Goal: Contribute content: Add original content to the website for others to see

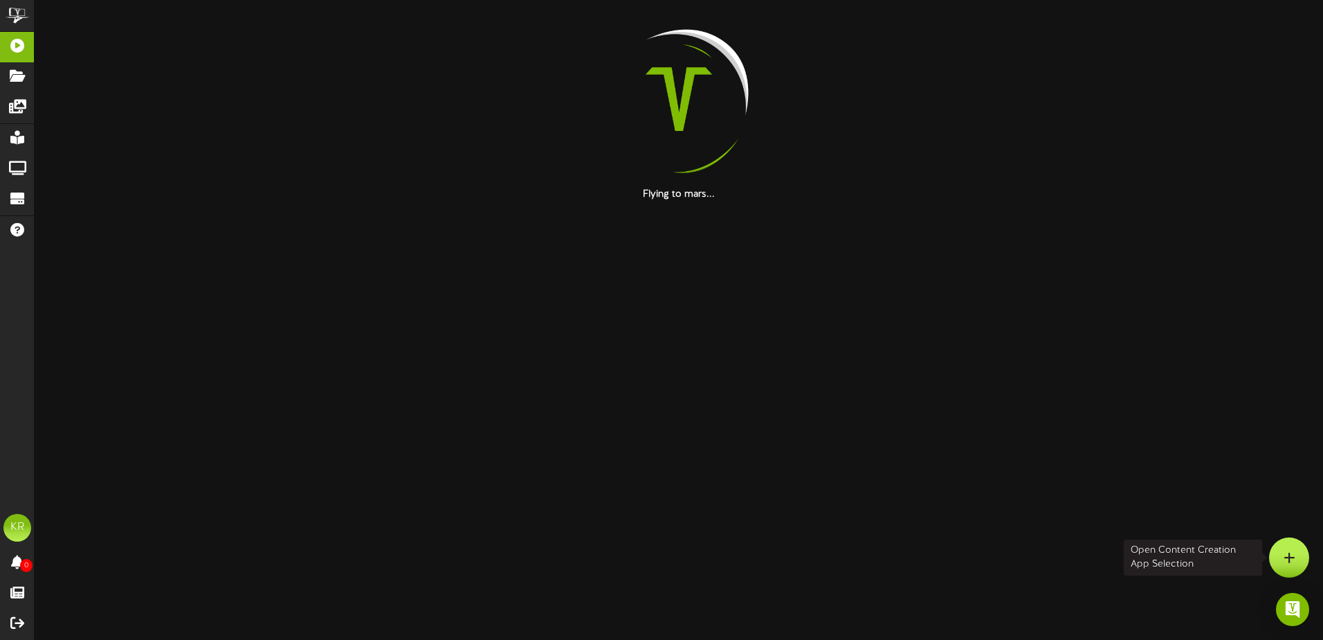
click at [1282, 555] on div at bounding box center [1289, 557] width 40 height 40
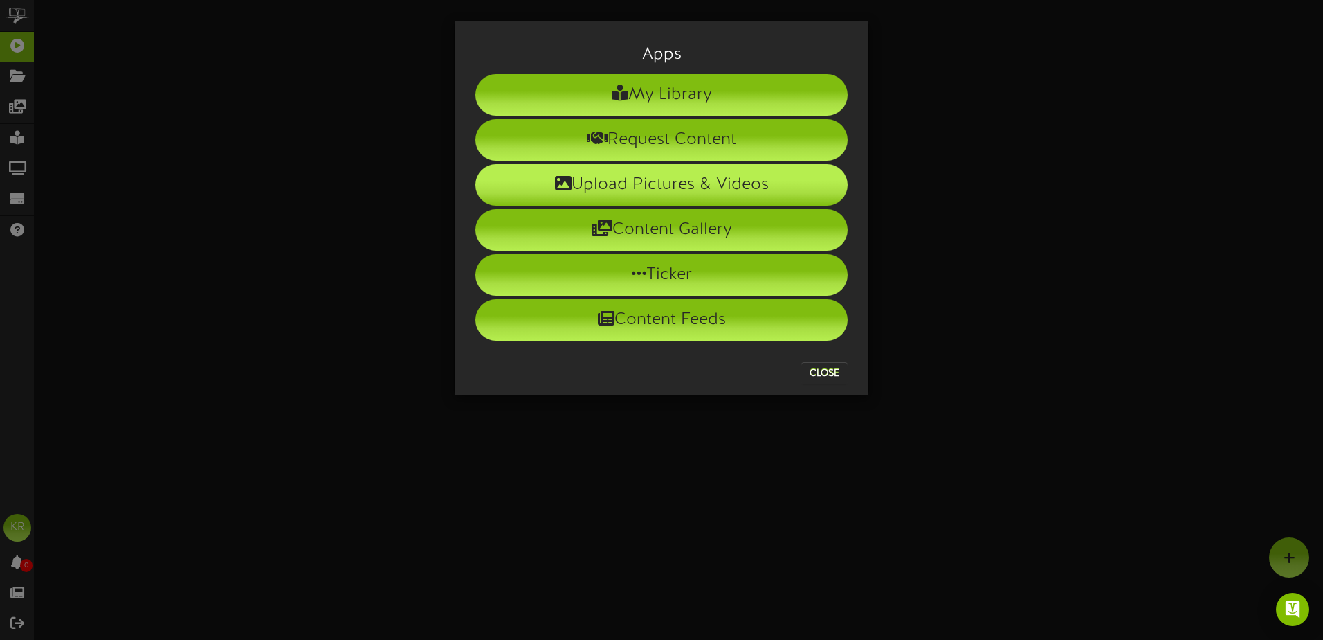
click at [653, 199] on li "Upload Pictures & Videos" at bounding box center [661, 185] width 372 height 42
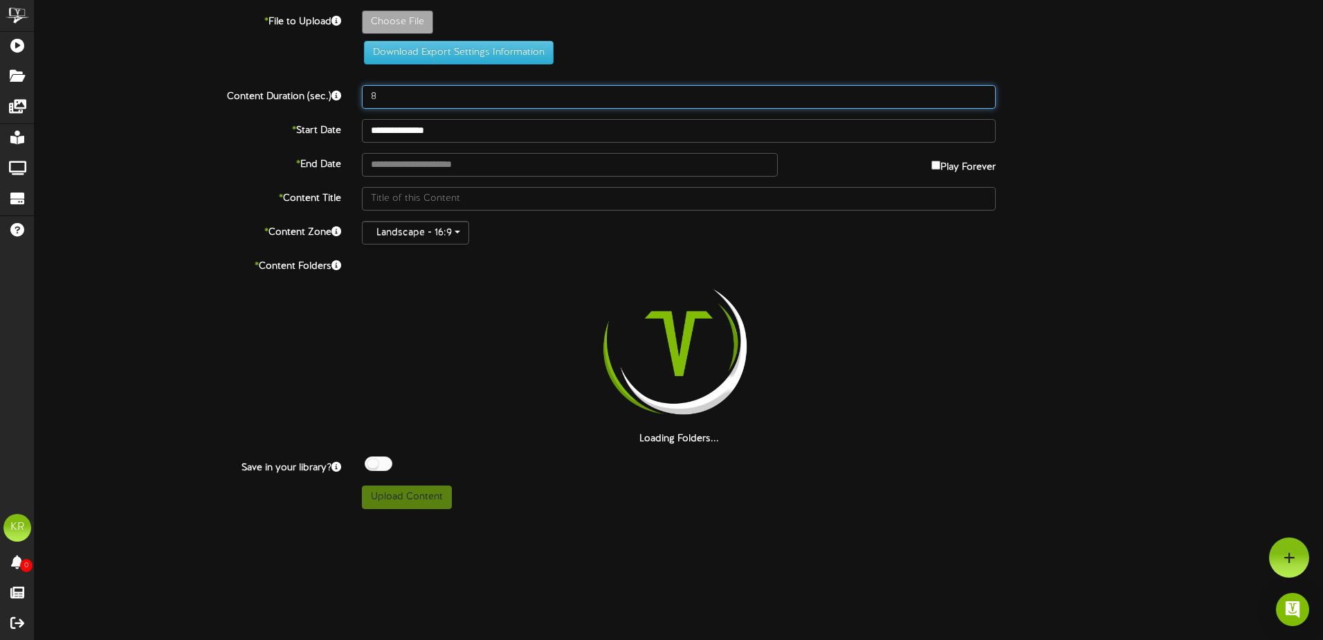
drag, startPoint x: 389, startPoint y: 90, endPoint x: 307, endPoint y: 102, distance: 82.6
click at [307, 102] on div "Content Duration (sec.) 8" at bounding box center [678, 97] width 1309 height 24
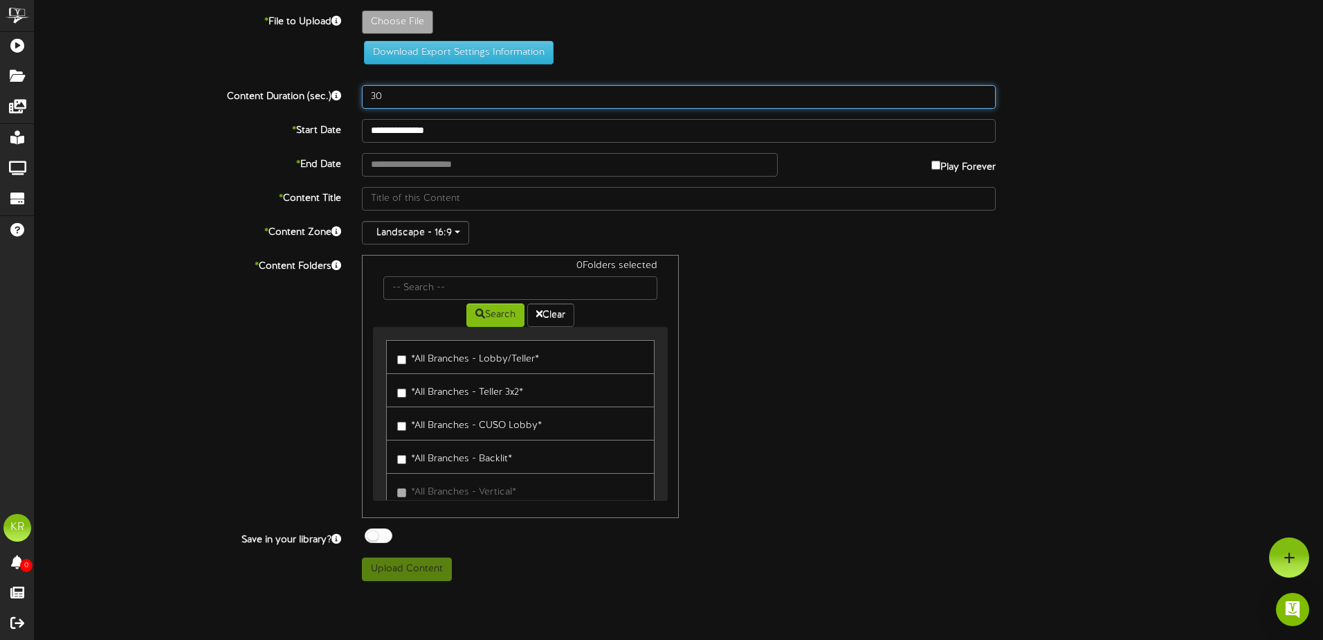
type input "30"
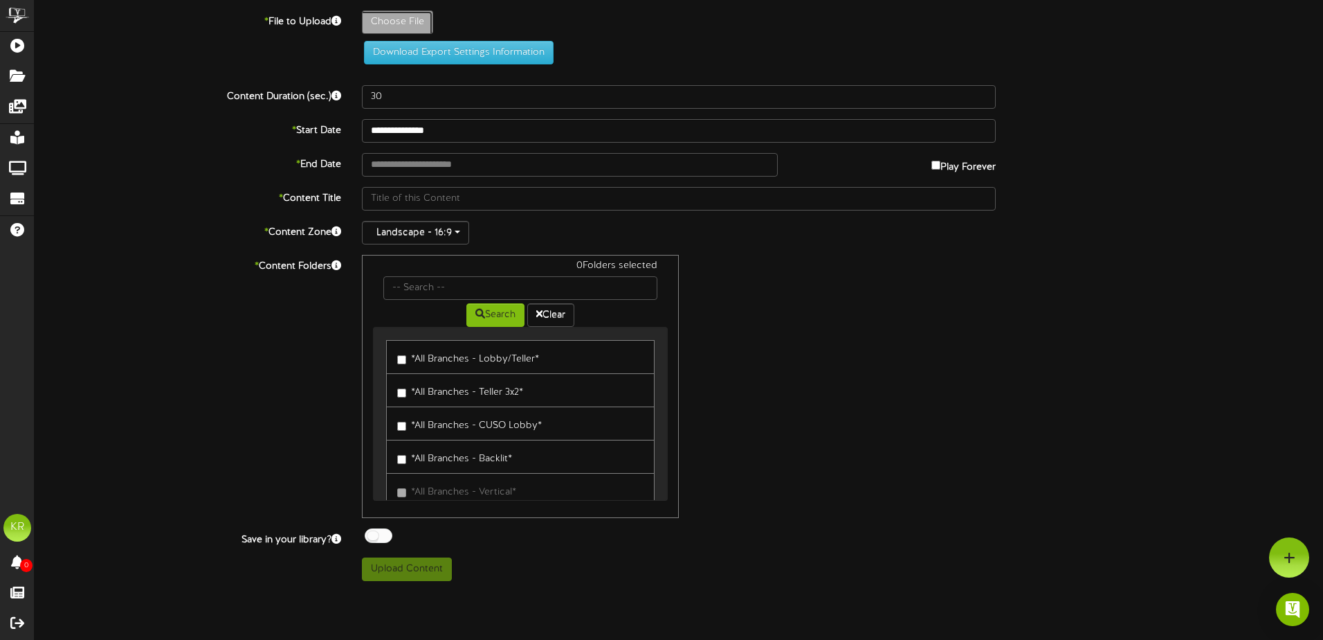
type input "**********"
type input "ActivelisteningAug"
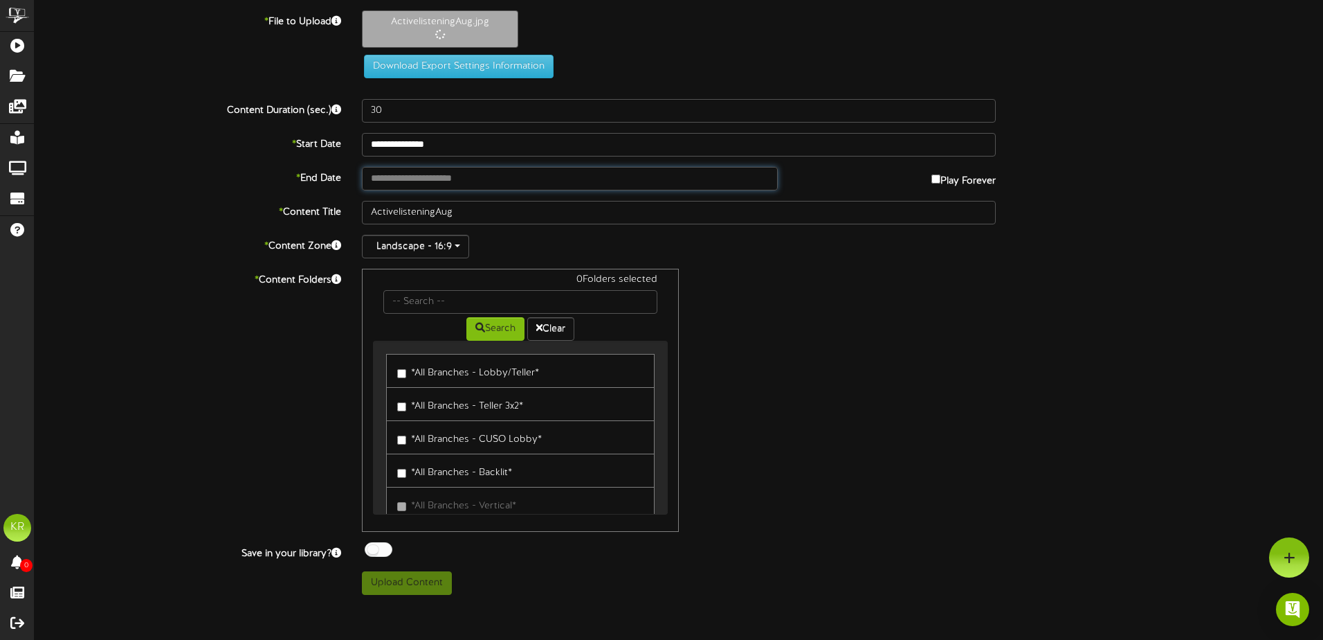
click at [397, 183] on input "text" at bounding box center [570, 179] width 416 height 24
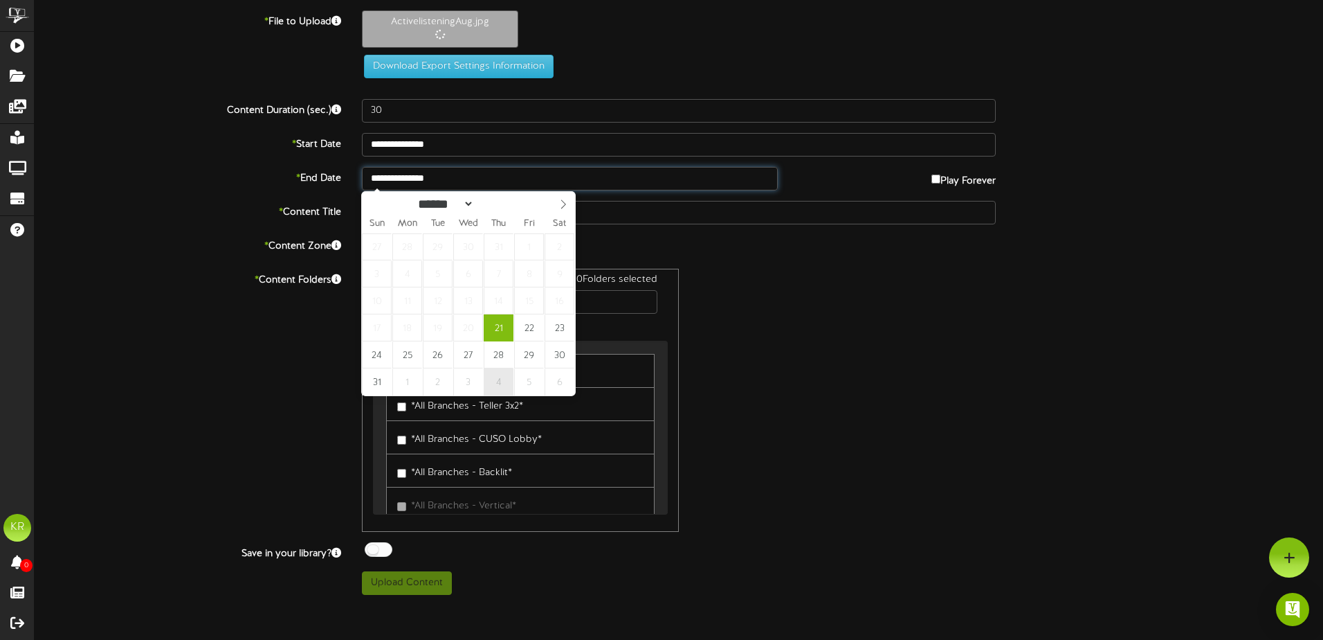
type input "**********"
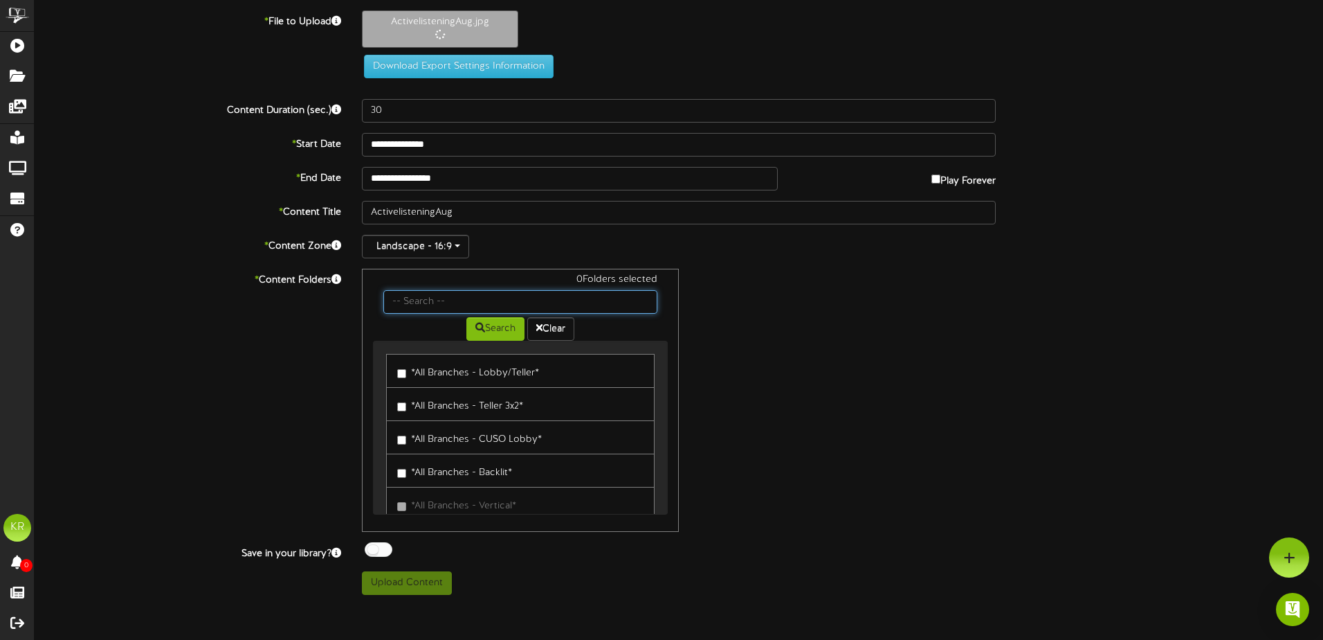
click at [417, 305] on input "text" at bounding box center [520, 302] width 274 height 24
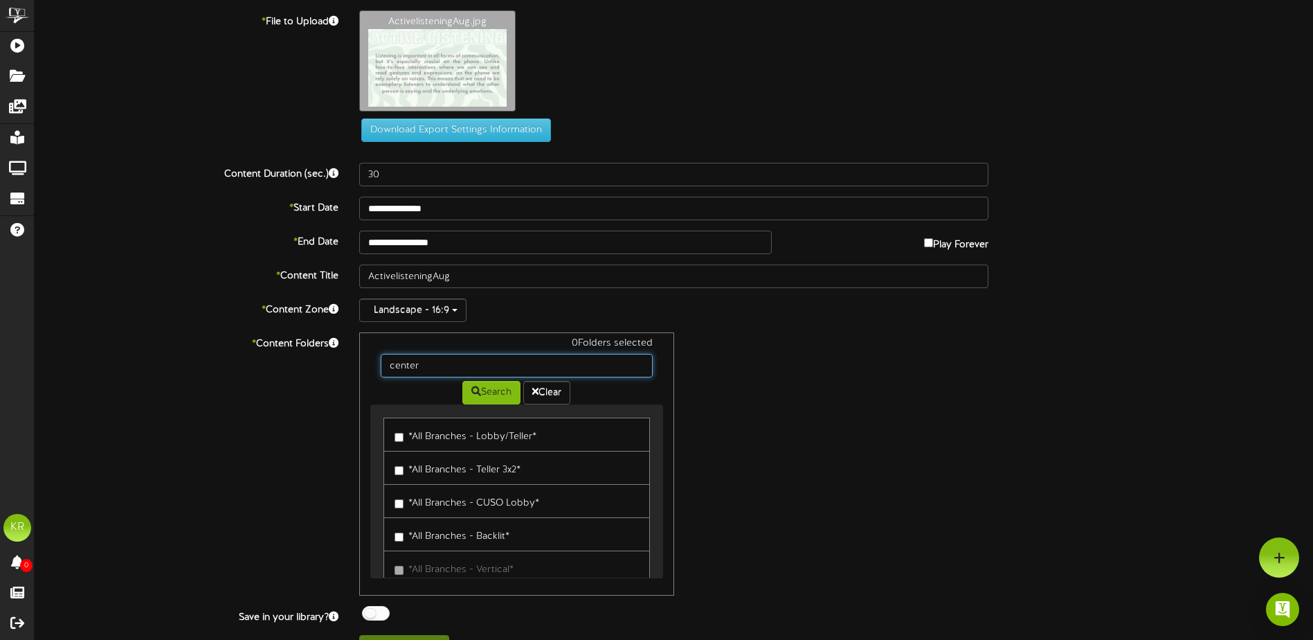
type input "center"
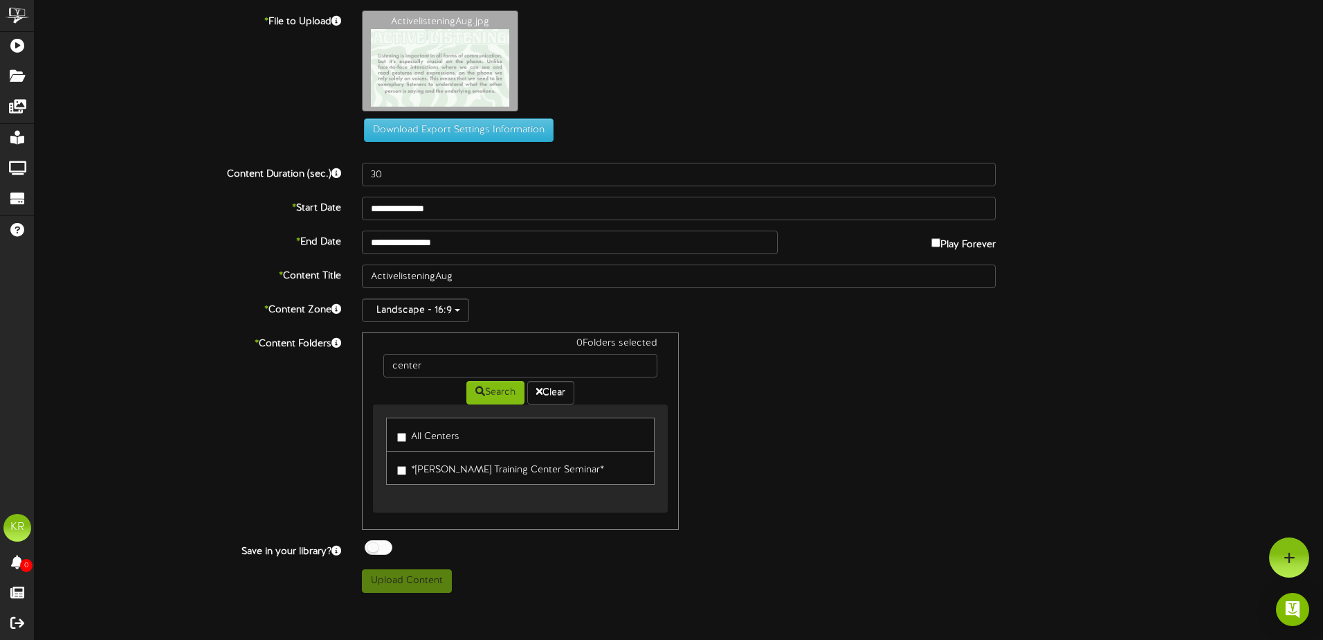
click at [405, 430] on label "All Centers" at bounding box center [428, 434] width 62 height 19
click at [385, 550] on div at bounding box center [379, 547] width 28 height 15
click at [415, 584] on button "Upload Content" at bounding box center [407, 581] width 90 height 24
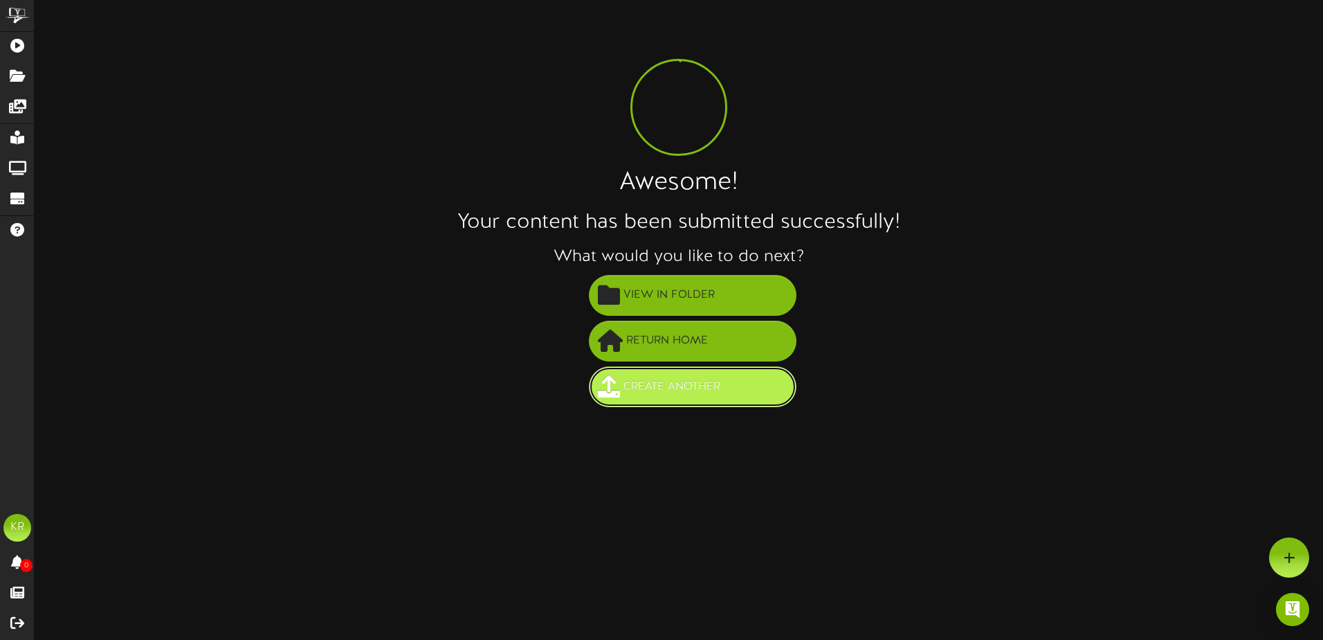
click at [655, 388] on span "Create Another" at bounding box center [672, 386] width 104 height 23
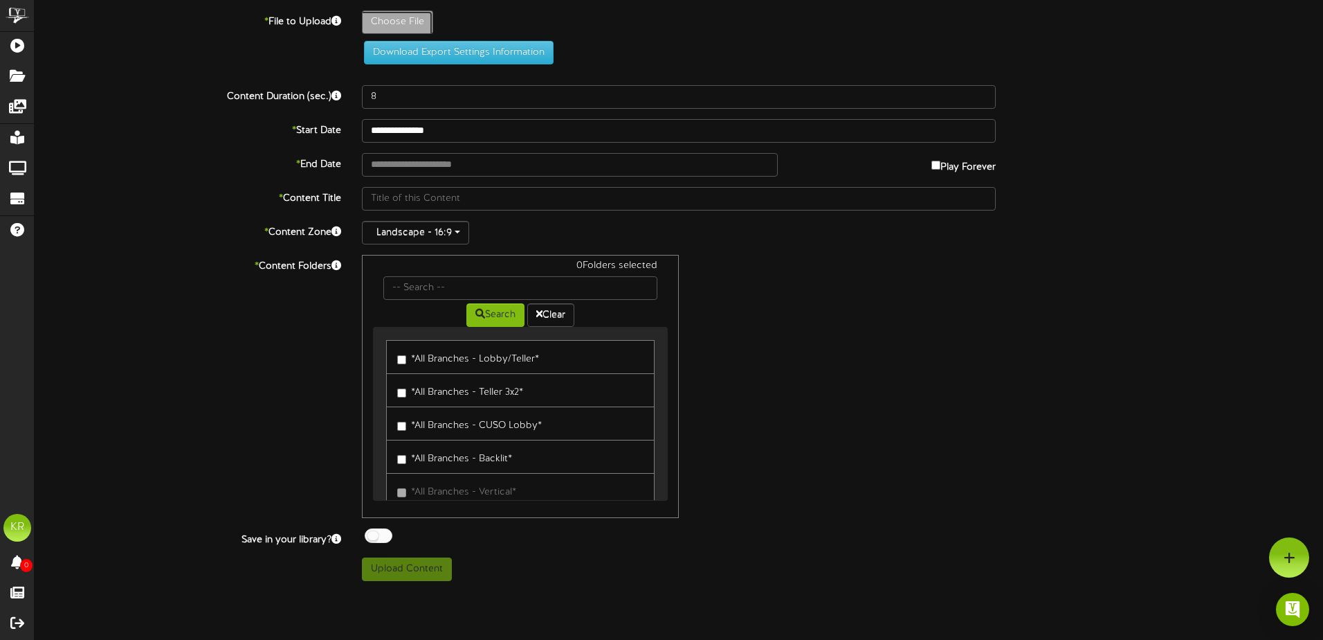
type input "**********"
type input "Nationalday08-21"
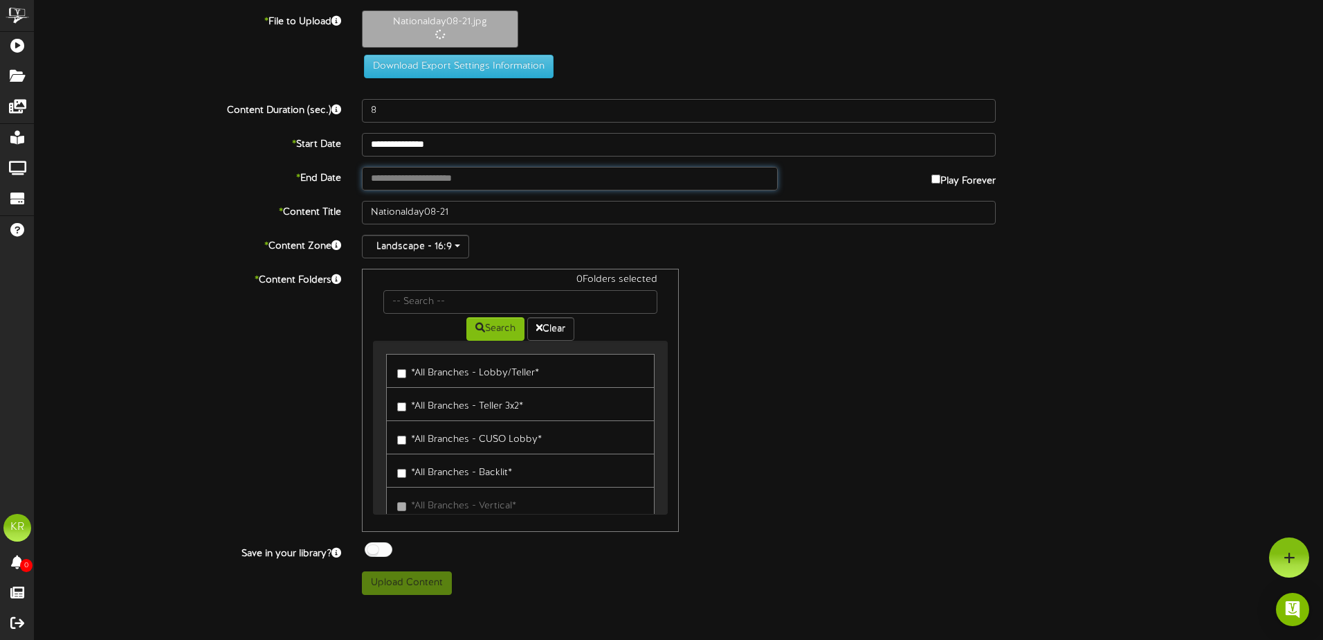
click at [443, 183] on input "text" at bounding box center [570, 179] width 416 height 24
type input "**********"
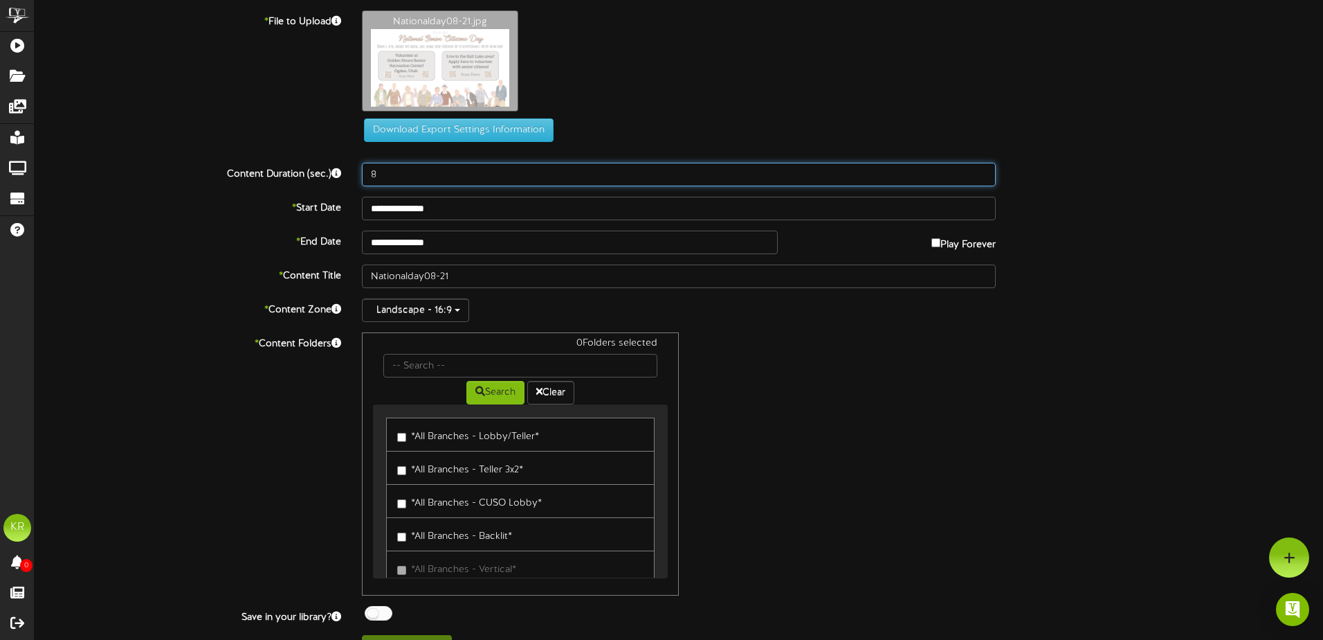
drag, startPoint x: 397, startPoint y: 117, endPoint x: 328, endPoint y: 114, distance: 69.3
click at [328, 163] on div "Content Duration (sec.) 8" at bounding box center [678, 175] width 1309 height 24
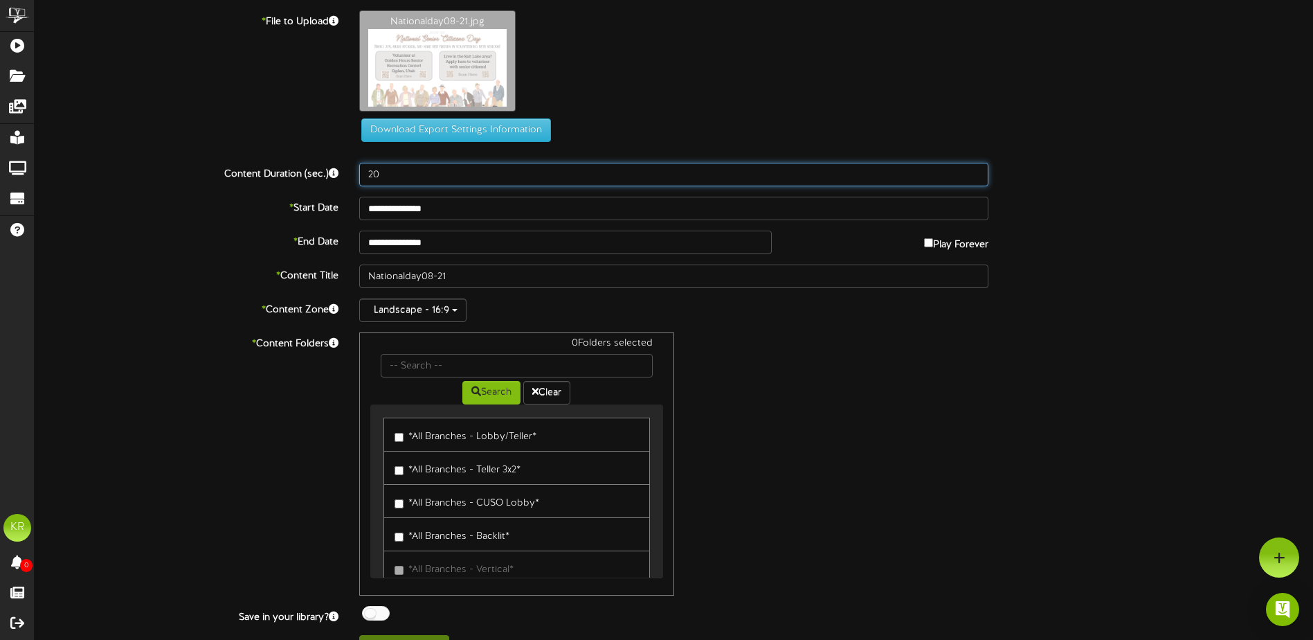
type input "20"
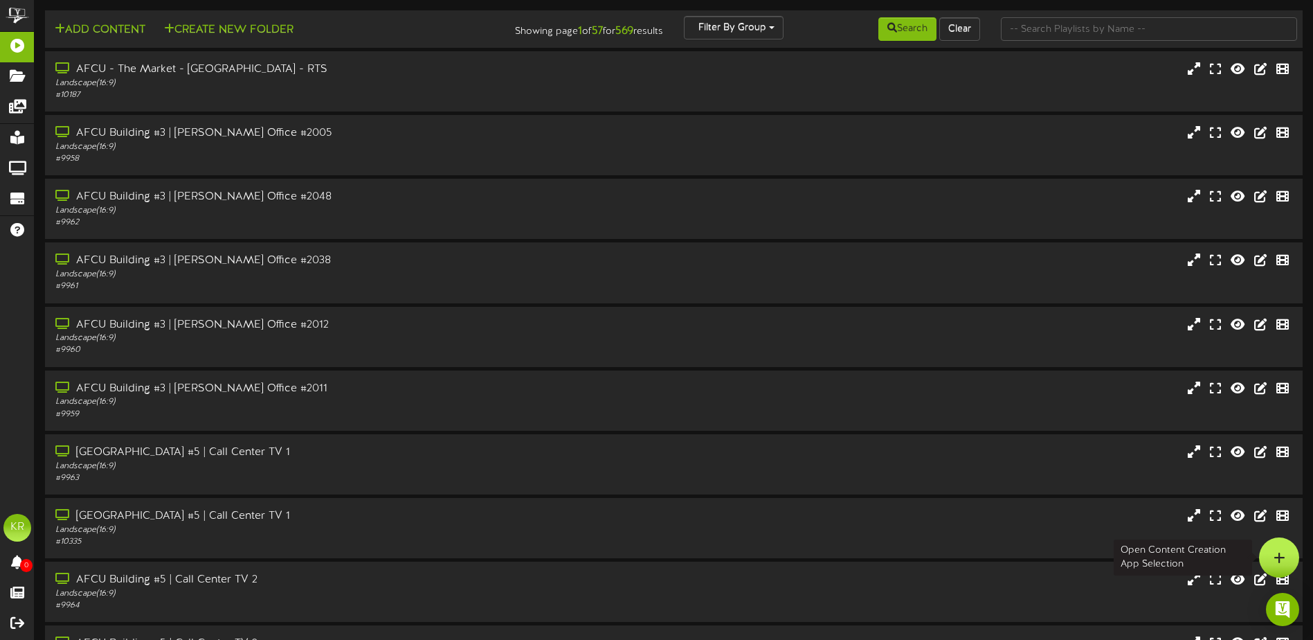
click at [1287, 558] on div at bounding box center [1279, 557] width 40 height 40
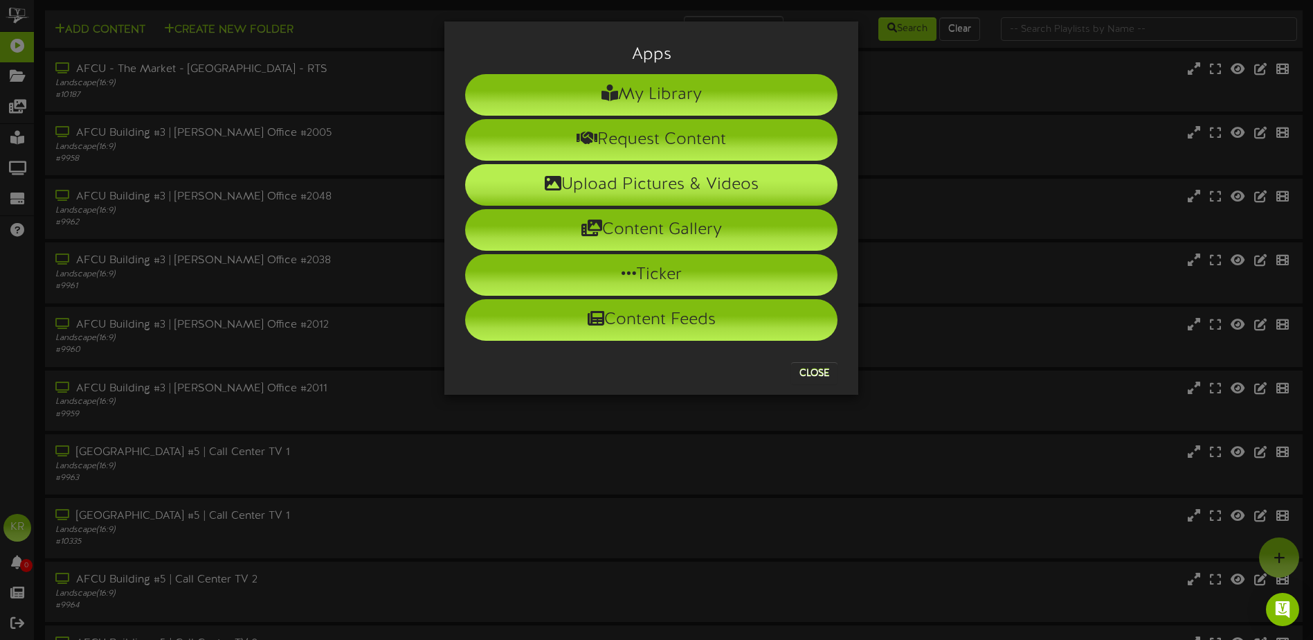
click at [622, 179] on li "Upload Pictures & Videos" at bounding box center [651, 185] width 372 height 42
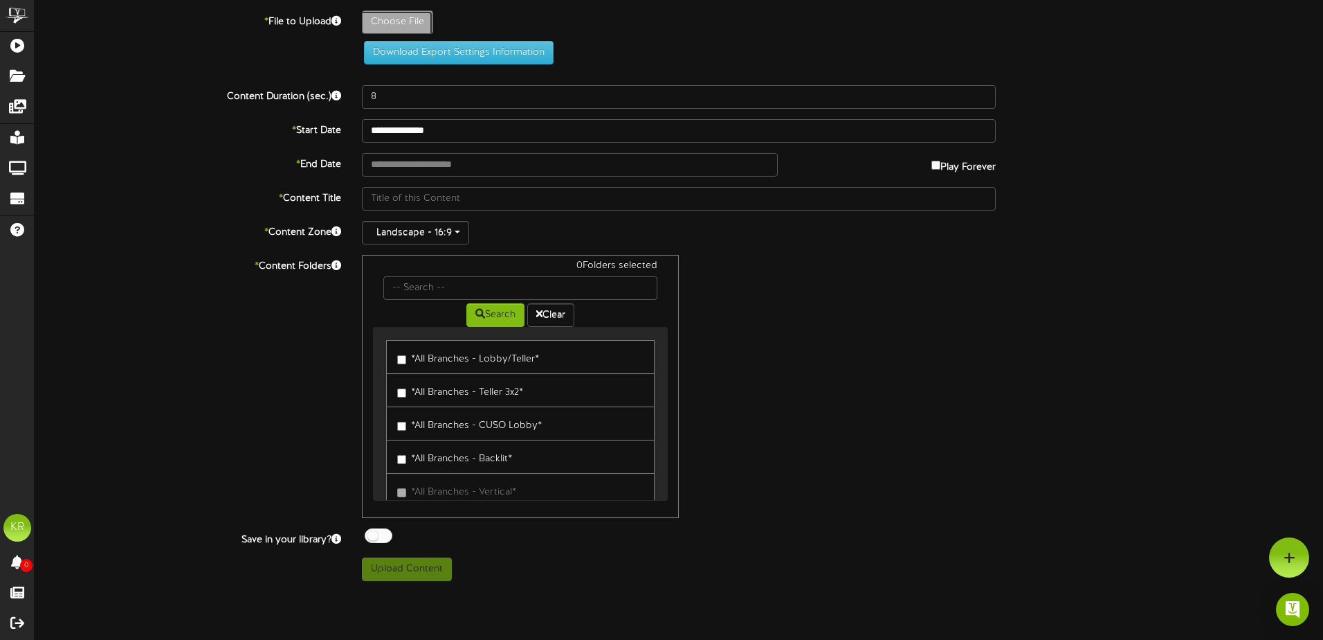
type input "**********"
type input "Nationalday08-21"
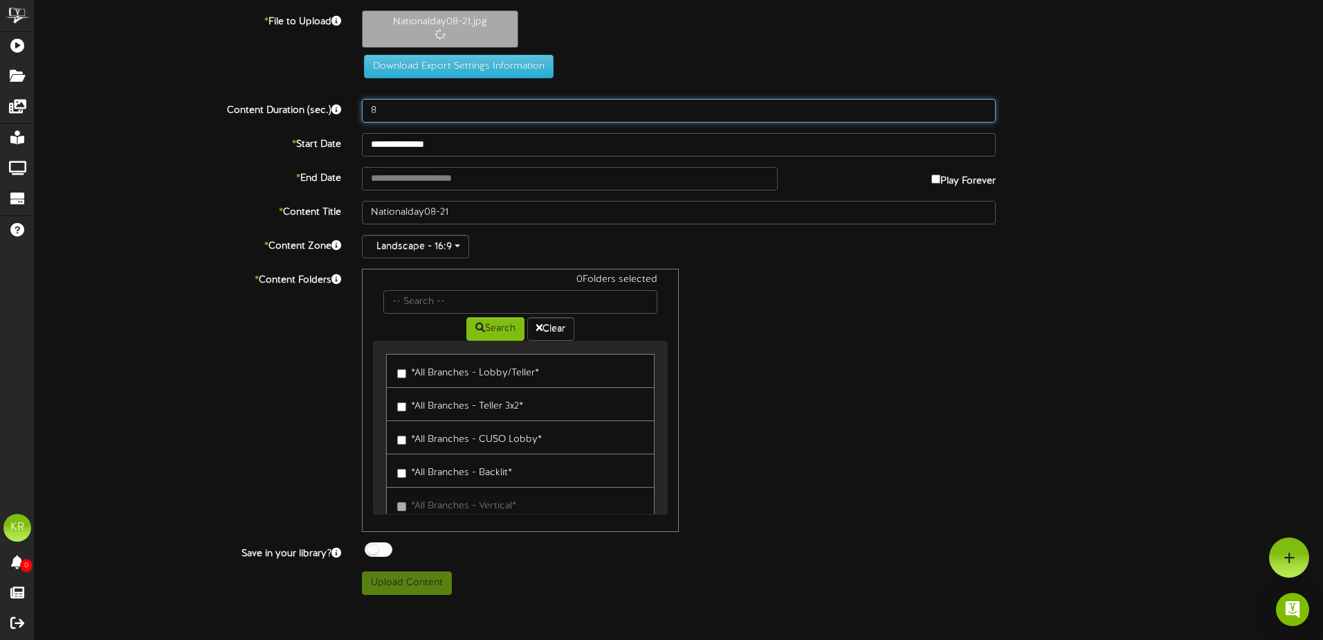
drag, startPoint x: 350, startPoint y: 116, endPoint x: 291, endPoint y: 121, distance: 59.1
click at [292, 121] on div "Content Duration (sec.) 8" at bounding box center [678, 111] width 1309 height 24
type input "30"
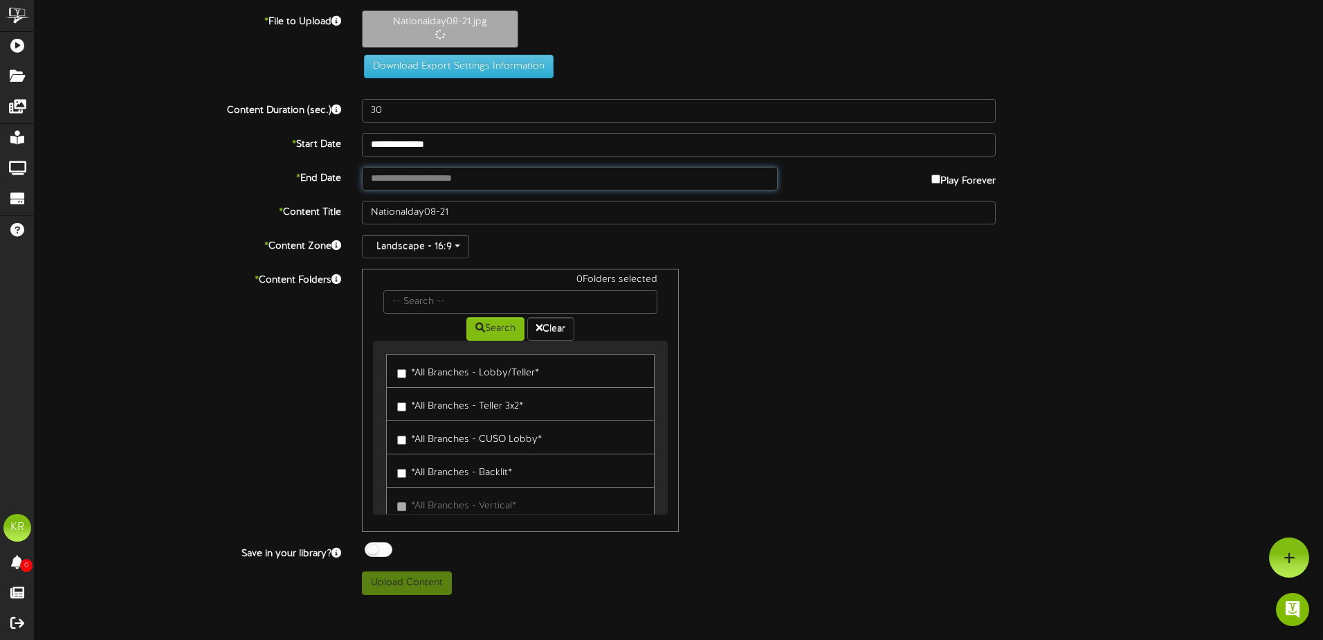
click at [378, 173] on input "text" at bounding box center [570, 179] width 416 height 24
type input "**********"
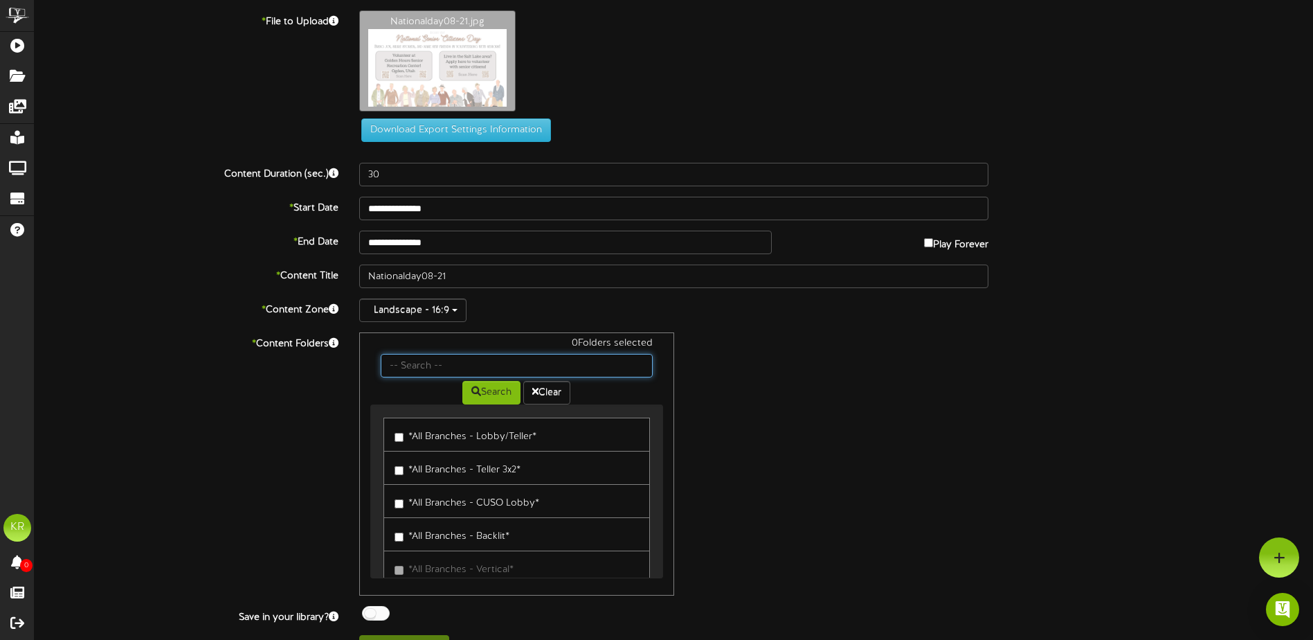
click at [479, 372] on input "text" at bounding box center [516, 366] width 271 height 24
type input "center"
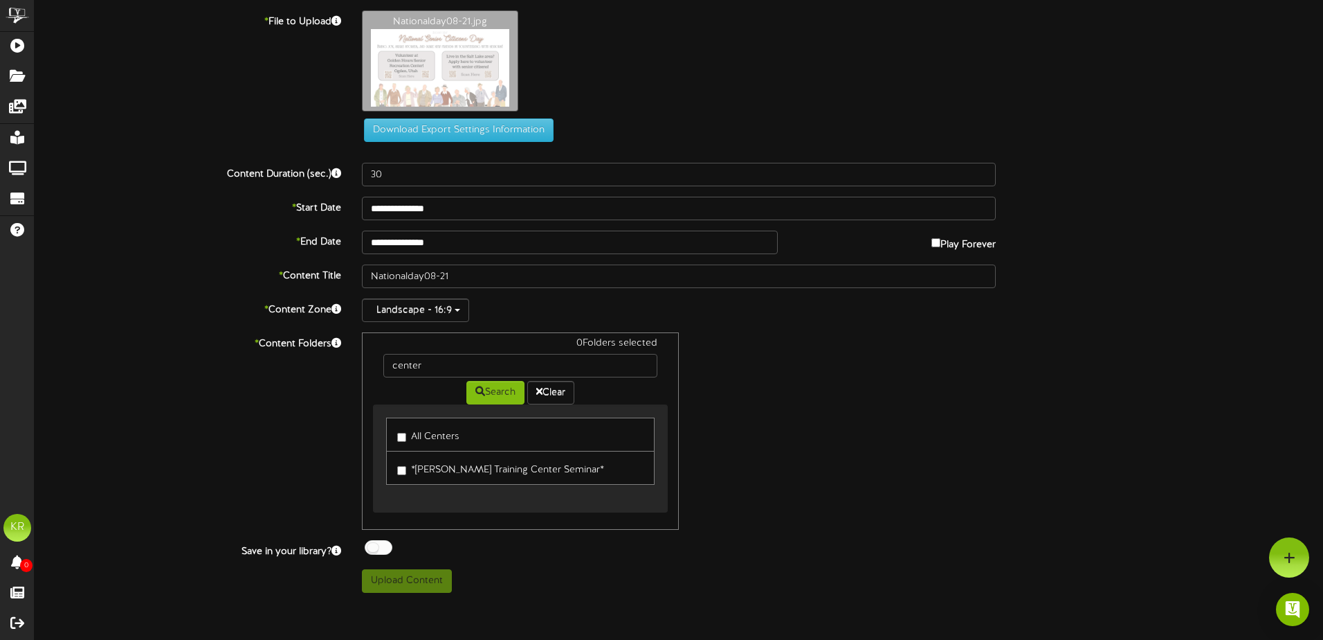
click at [433, 439] on label "All Centers" at bounding box center [428, 434] width 62 height 19
click at [377, 547] on div at bounding box center [379, 547] width 28 height 15
click at [413, 586] on button "Upload Content" at bounding box center [407, 581] width 90 height 24
